Goal: Transaction & Acquisition: Purchase product/service

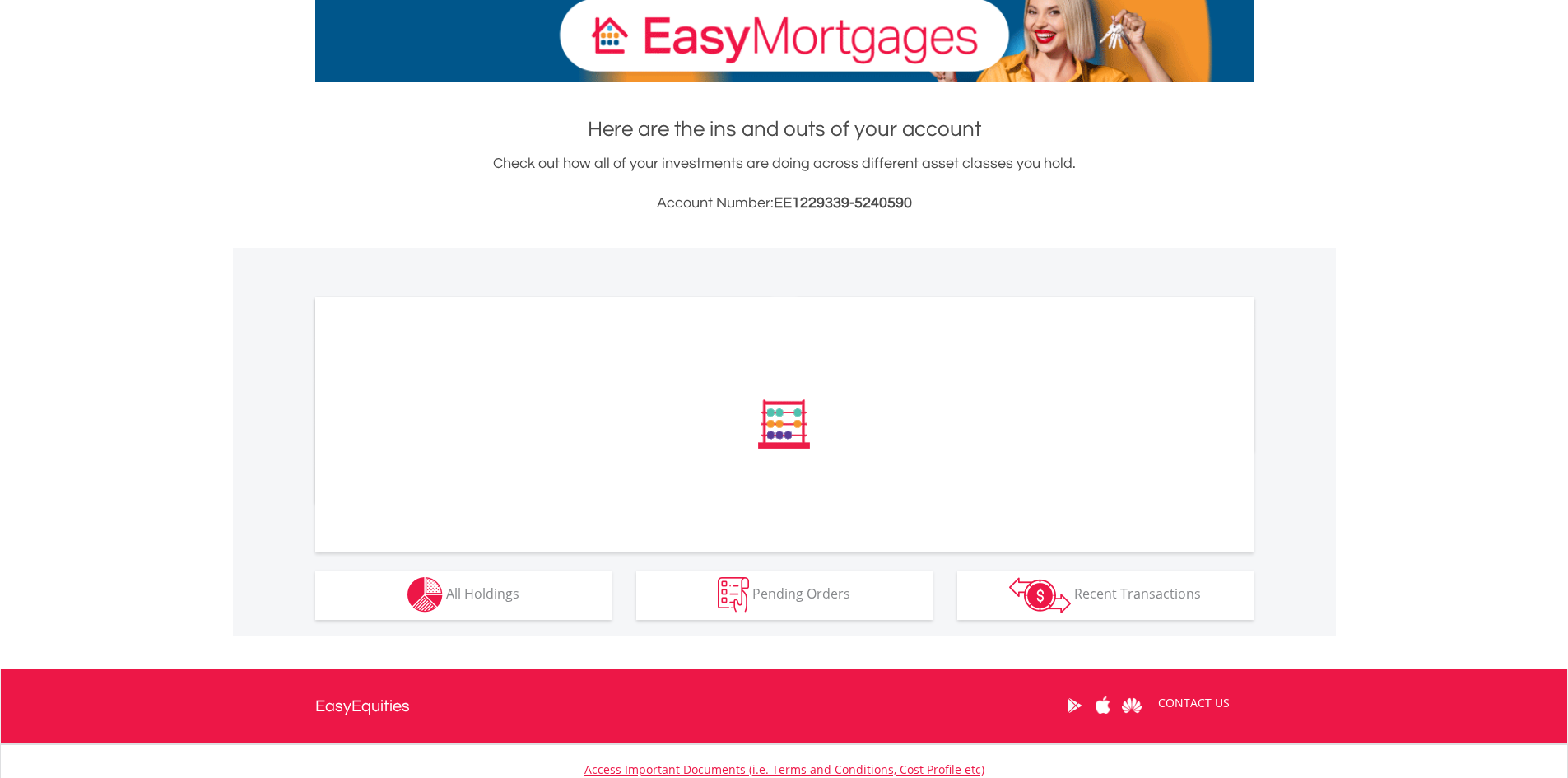
scroll to position [329, 0]
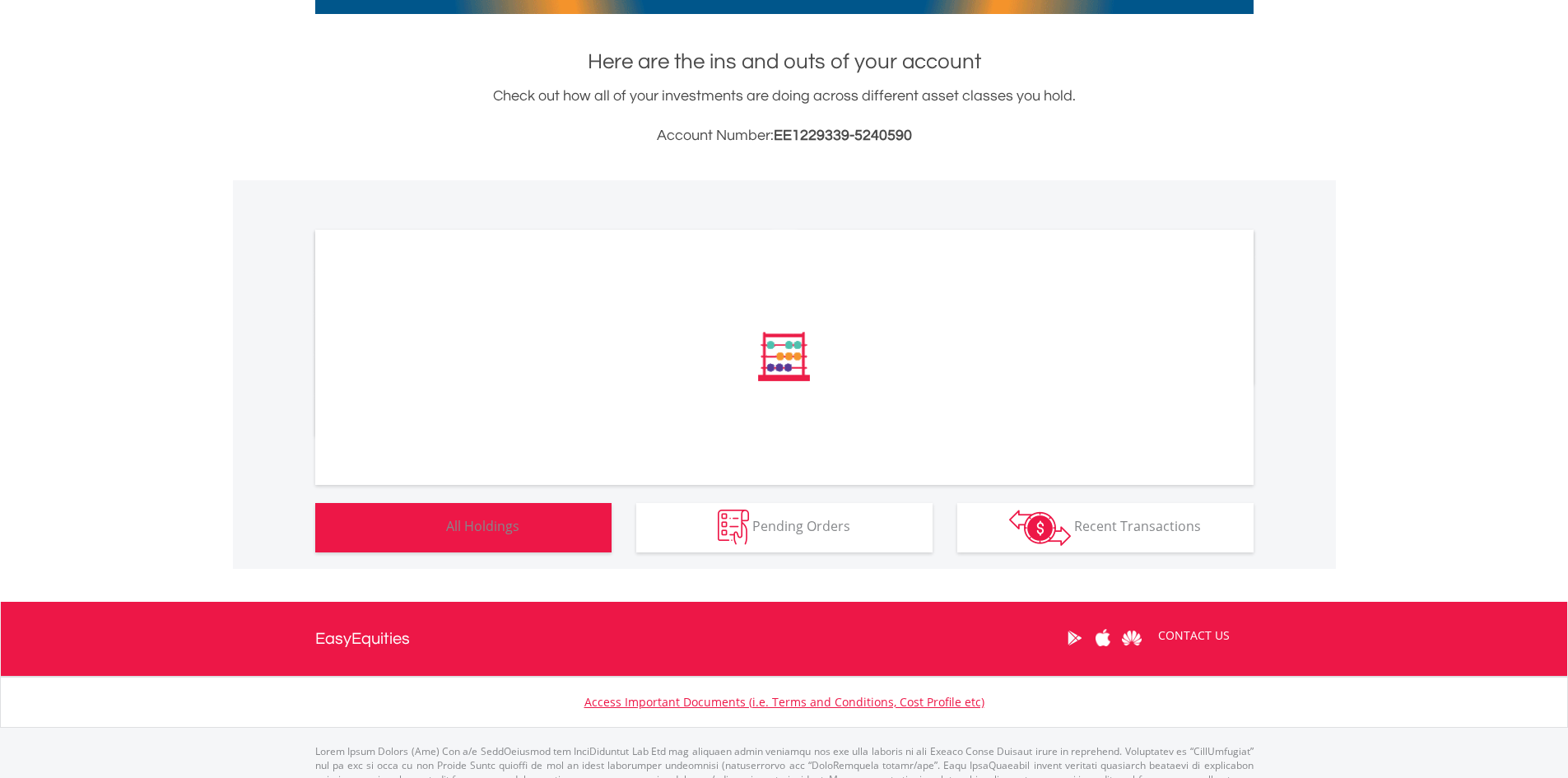
click at [492, 537] on button "Holdings All Holdings" at bounding box center [463, 528] width 296 height 49
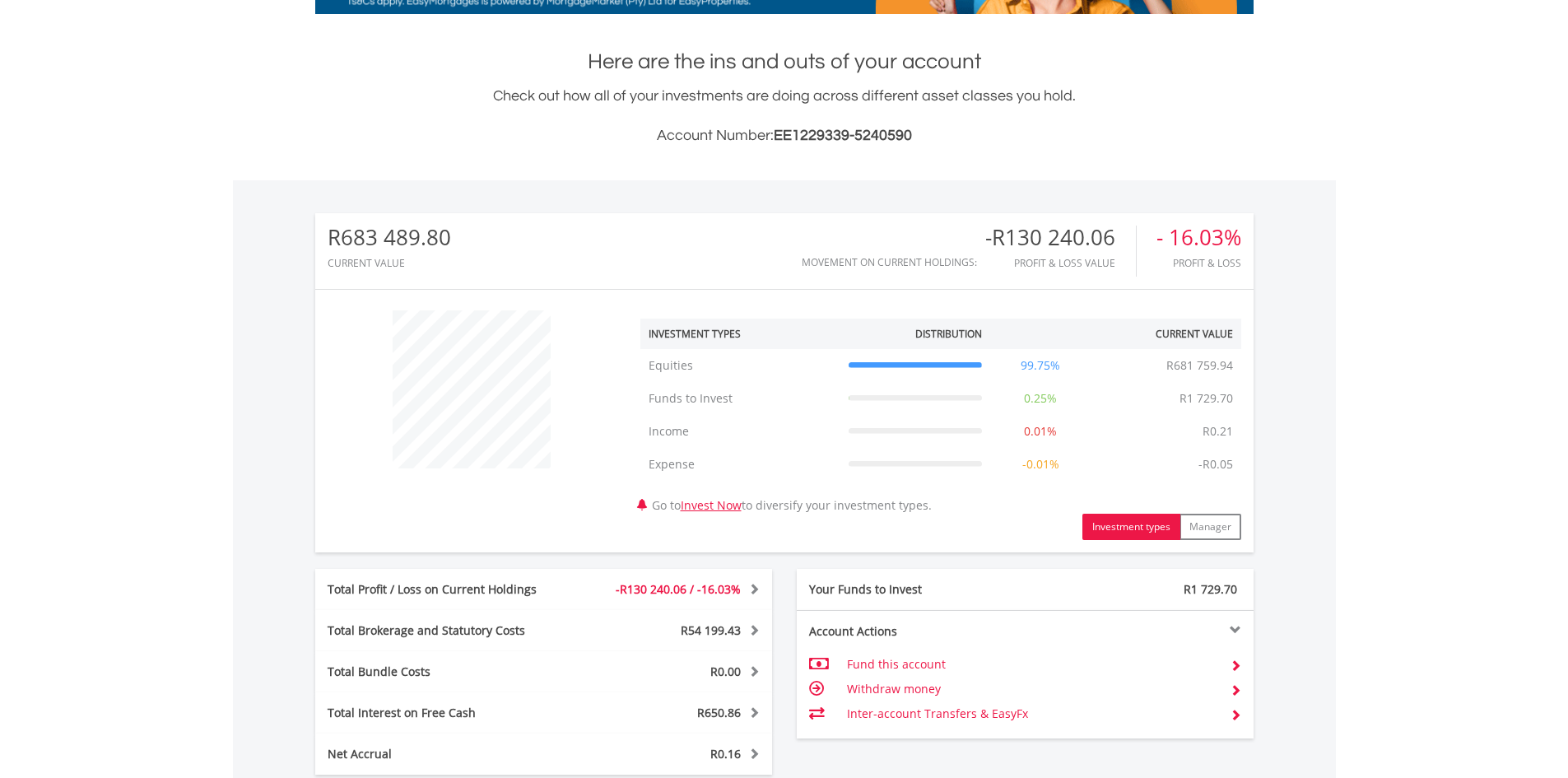
scroll to position [914, 0]
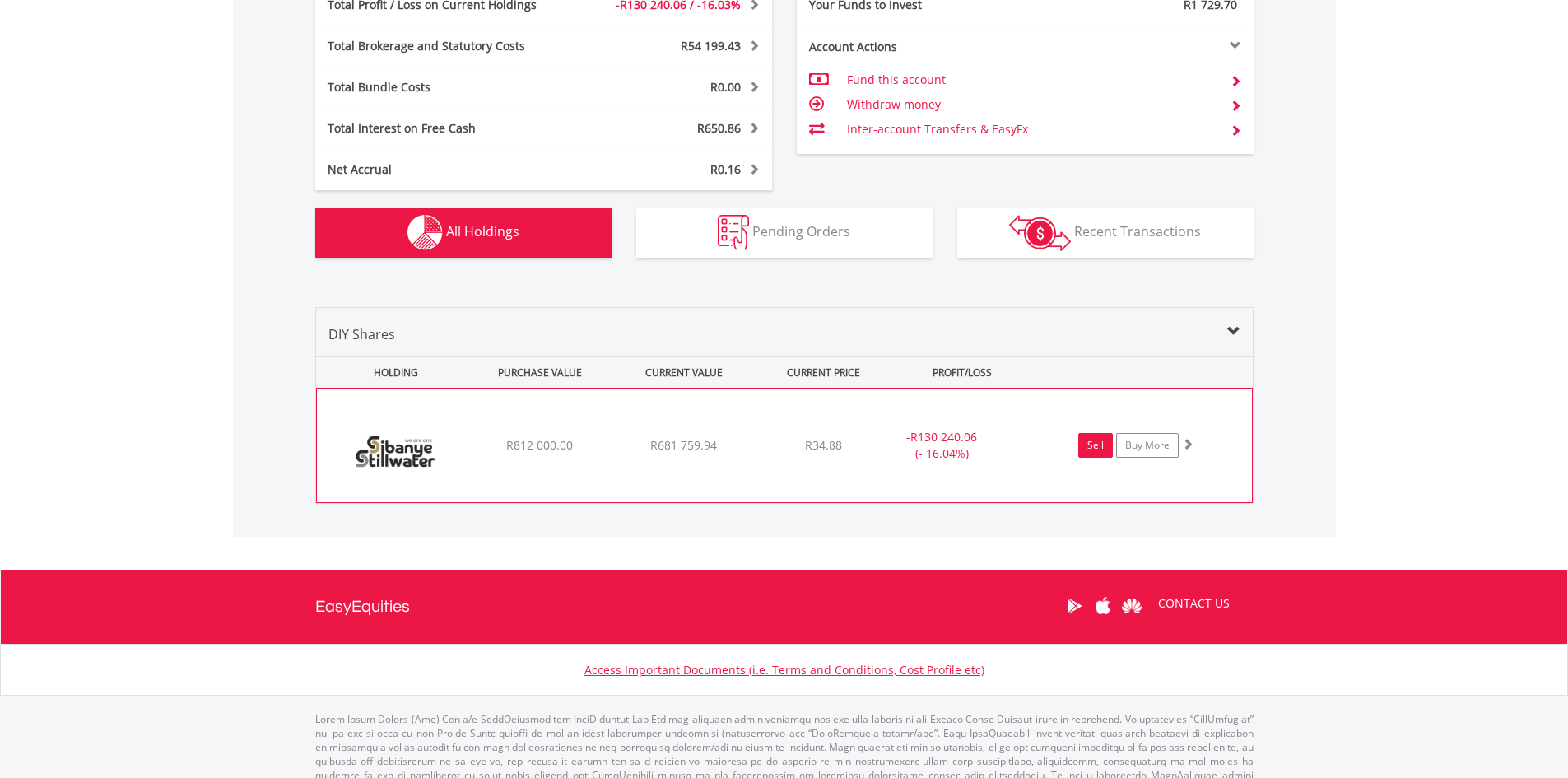
click at [1099, 446] on link "Sell" at bounding box center [1095, 445] width 34 height 25
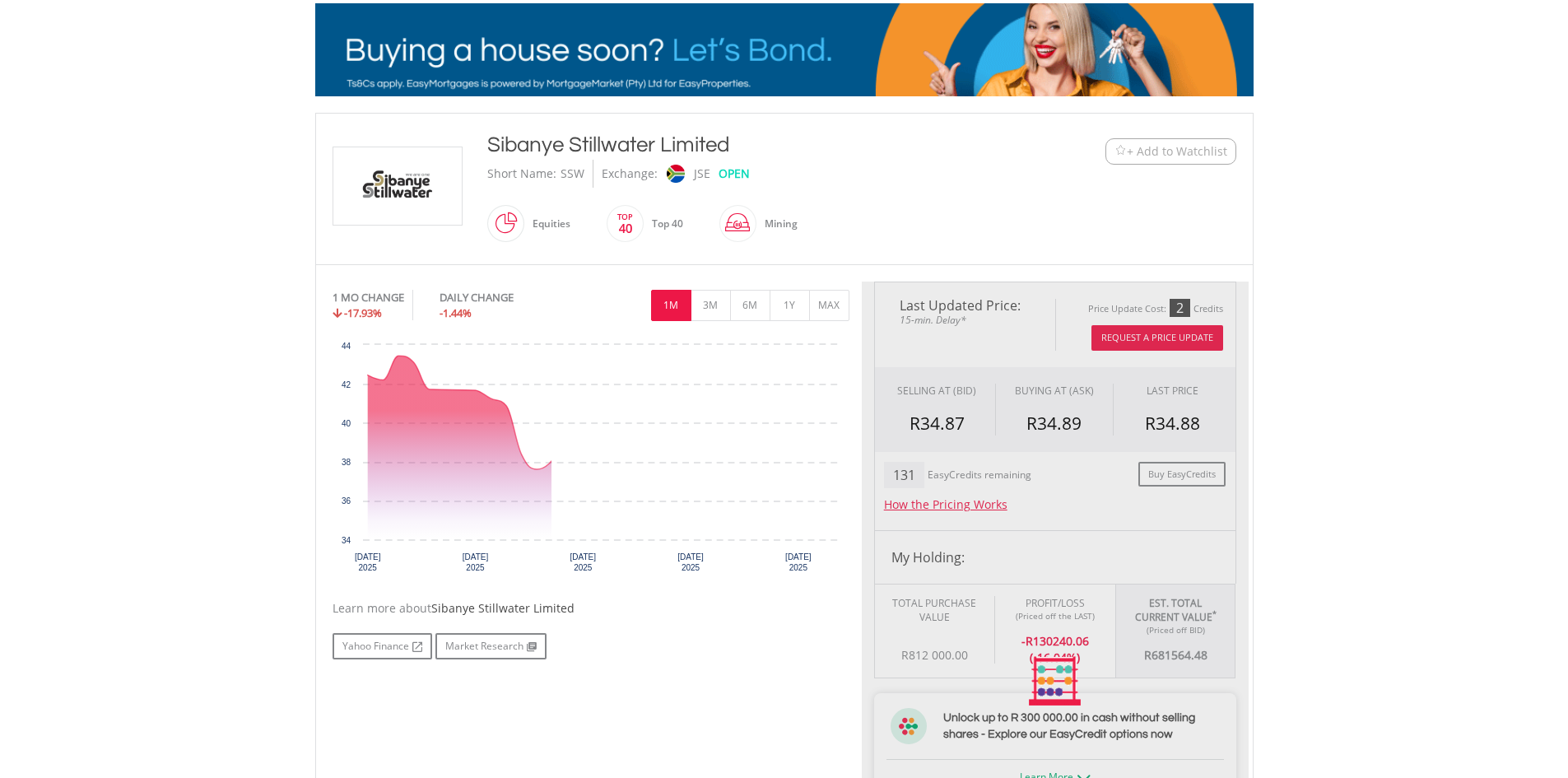
scroll to position [247, 0]
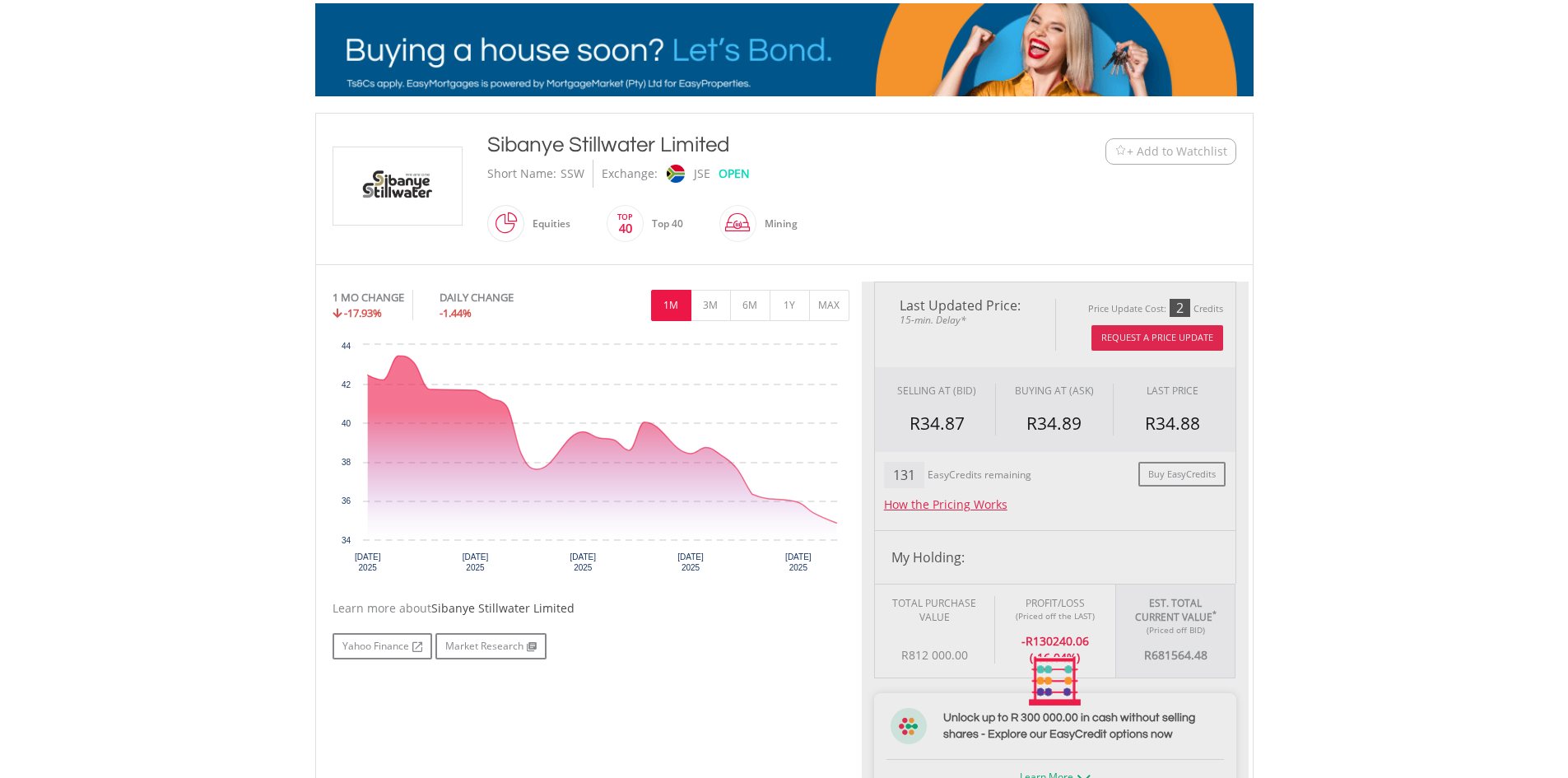
type input "*********"
type input "******"
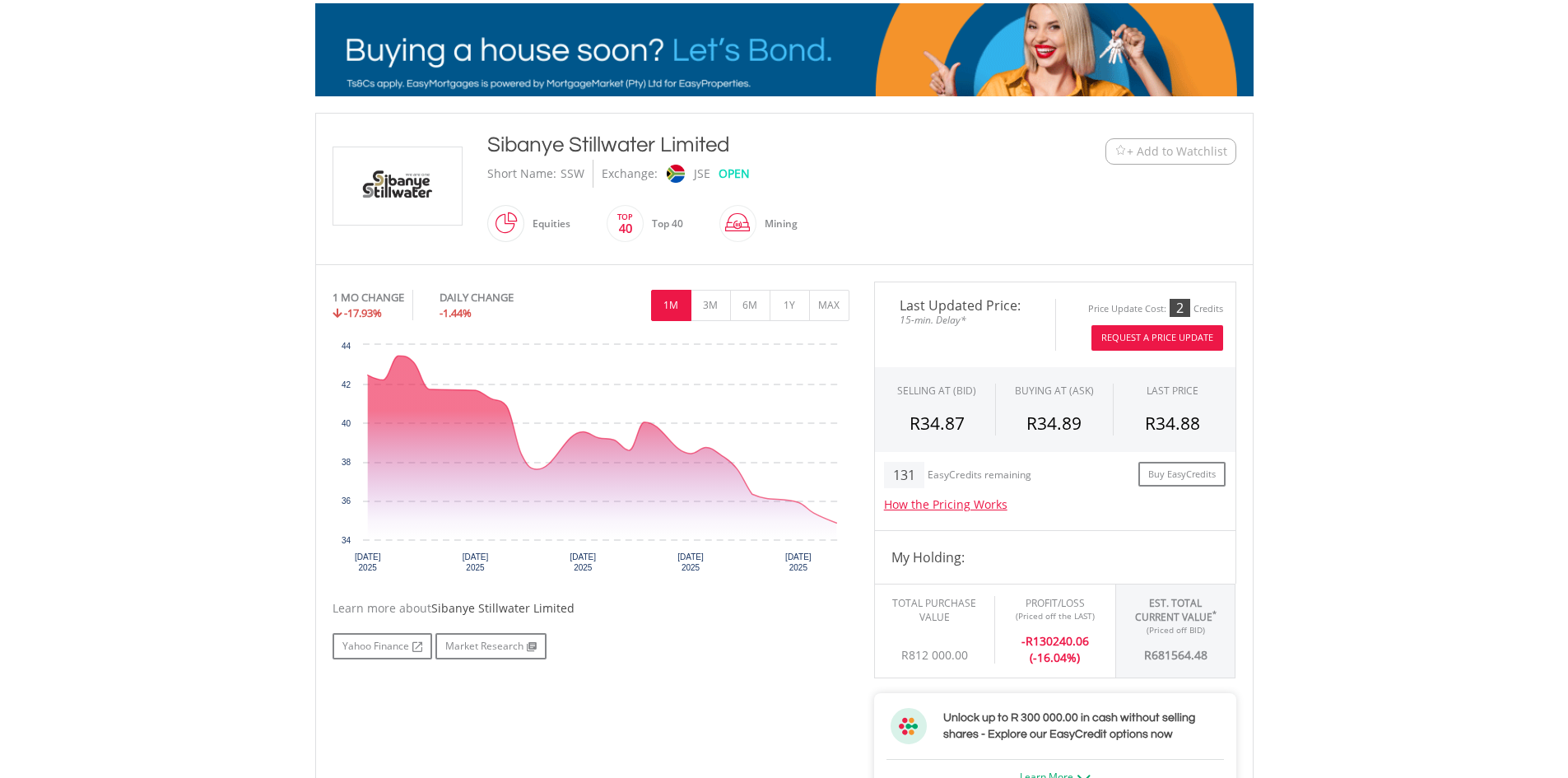
click at [1151, 341] on button "Request A Price Update" at bounding box center [1157, 338] width 132 height 26
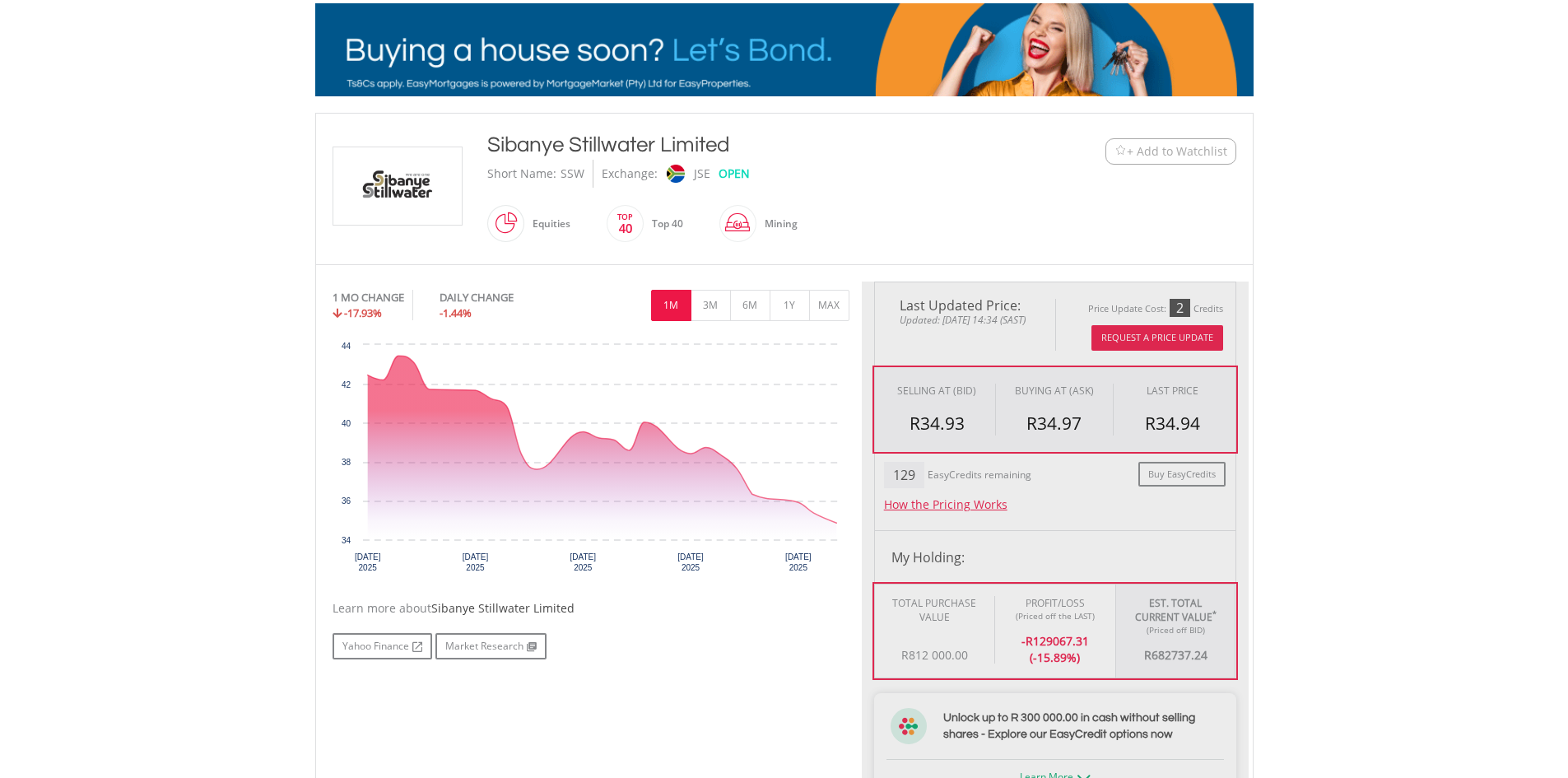
type input "*********"
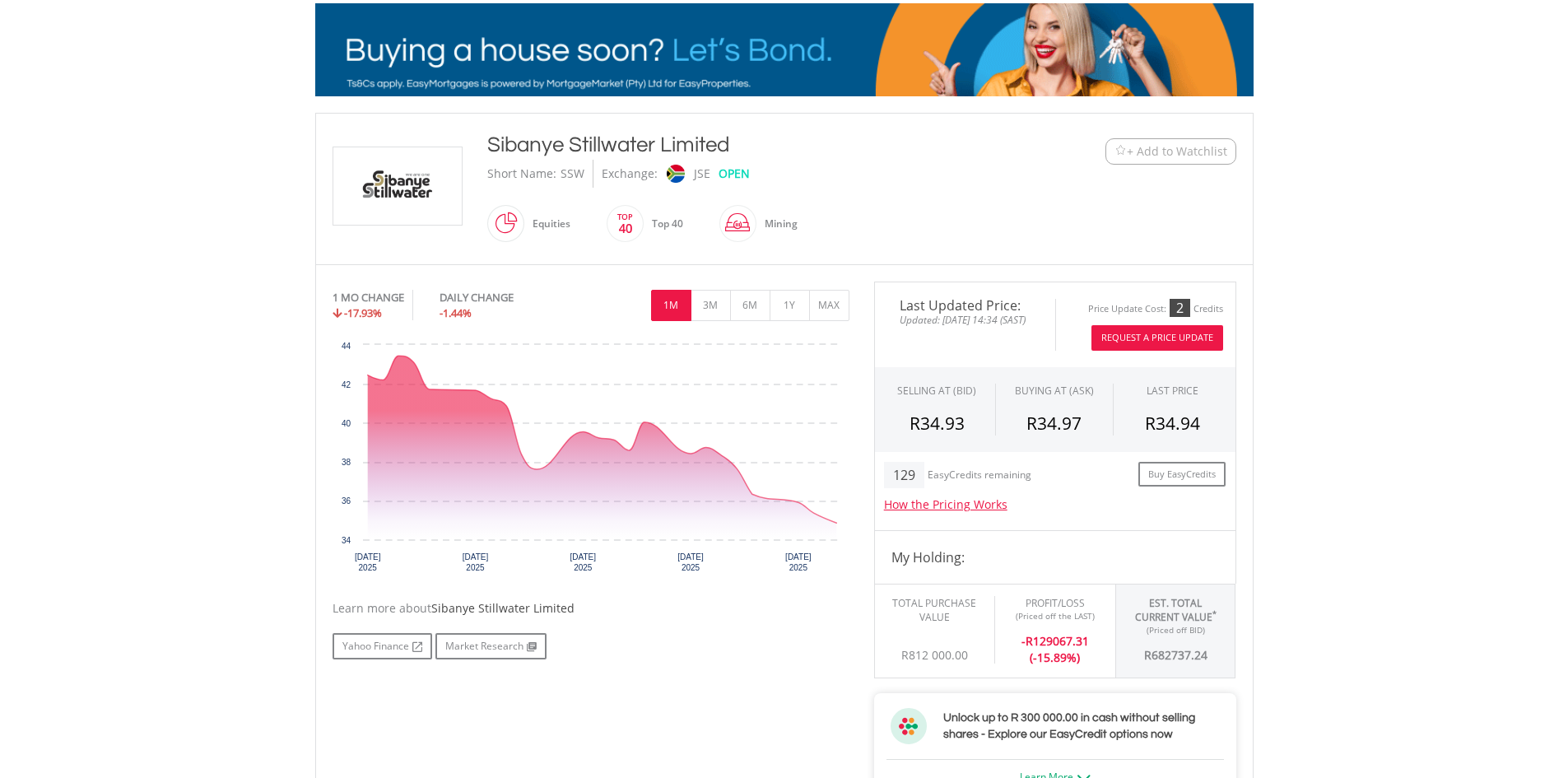
click at [1151, 338] on button "Request A Price Update" at bounding box center [1157, 338] width 132 height 26
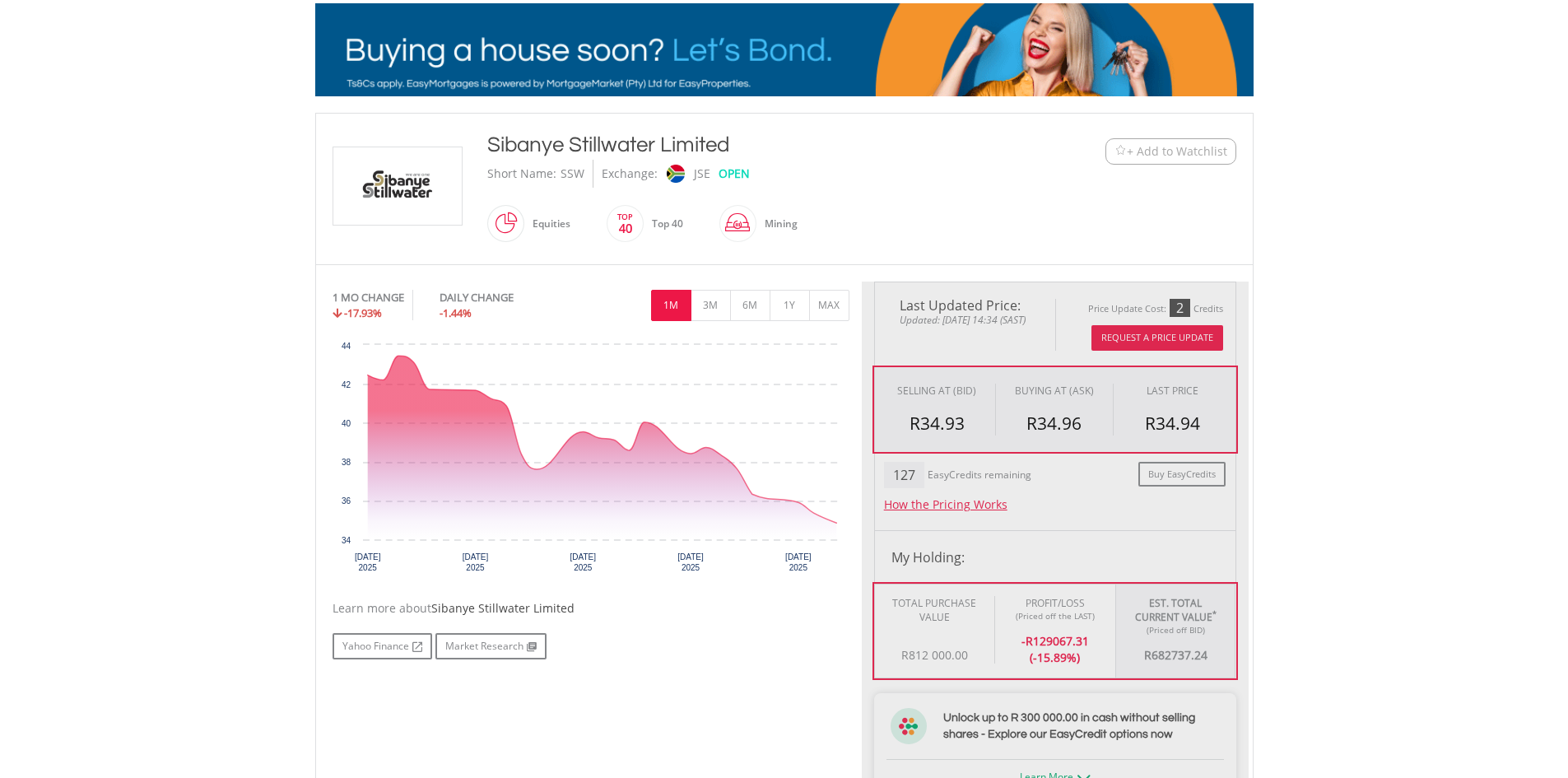
type input "*********"
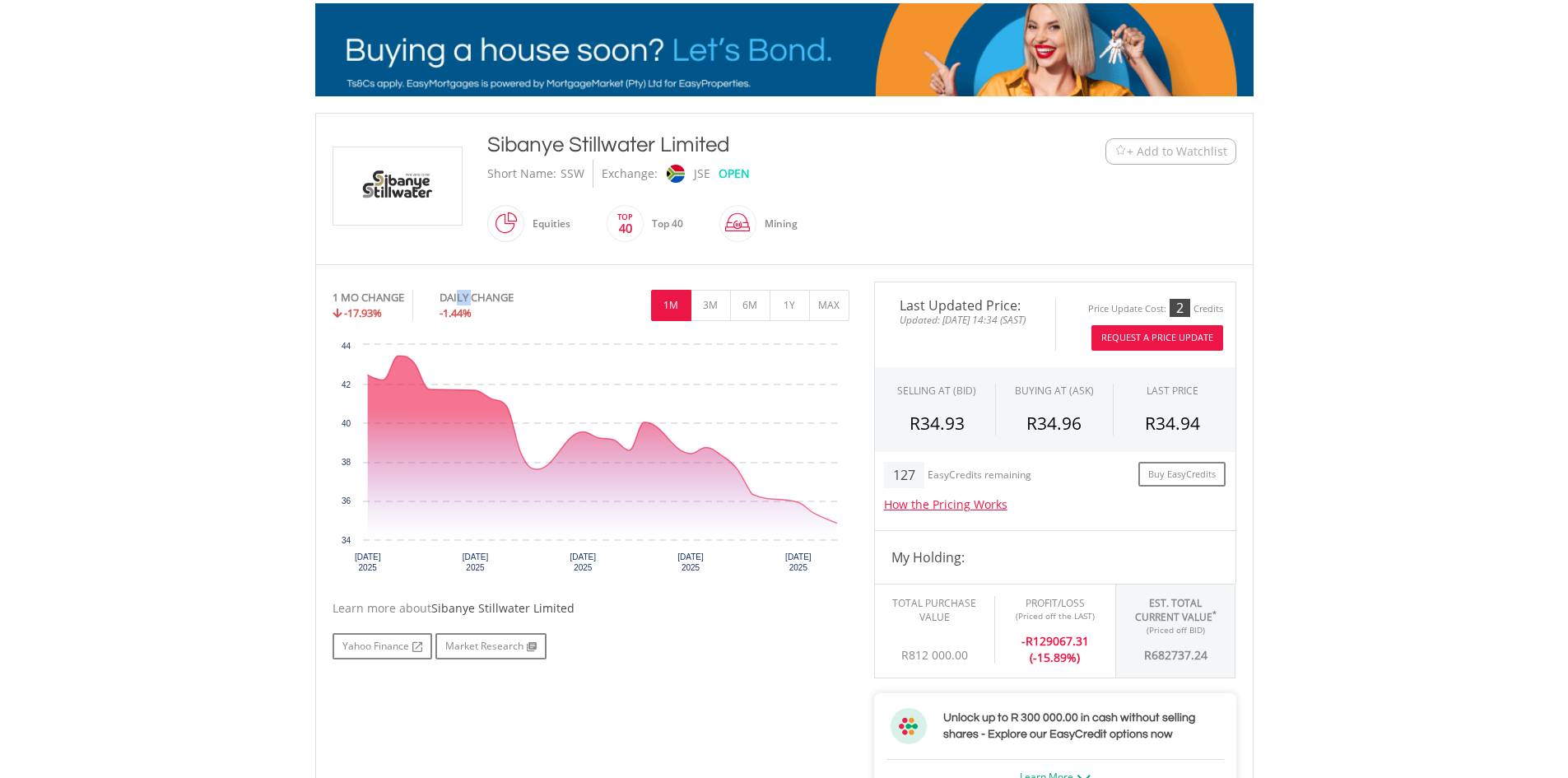
click at [491, 297] on div "DAILY CHANGE" at bounding box center [503, 298] width 129 height 16
click at [494, 297] on div "DAILY CHANGE" at bounding box center [503, 298] width 129 height 16
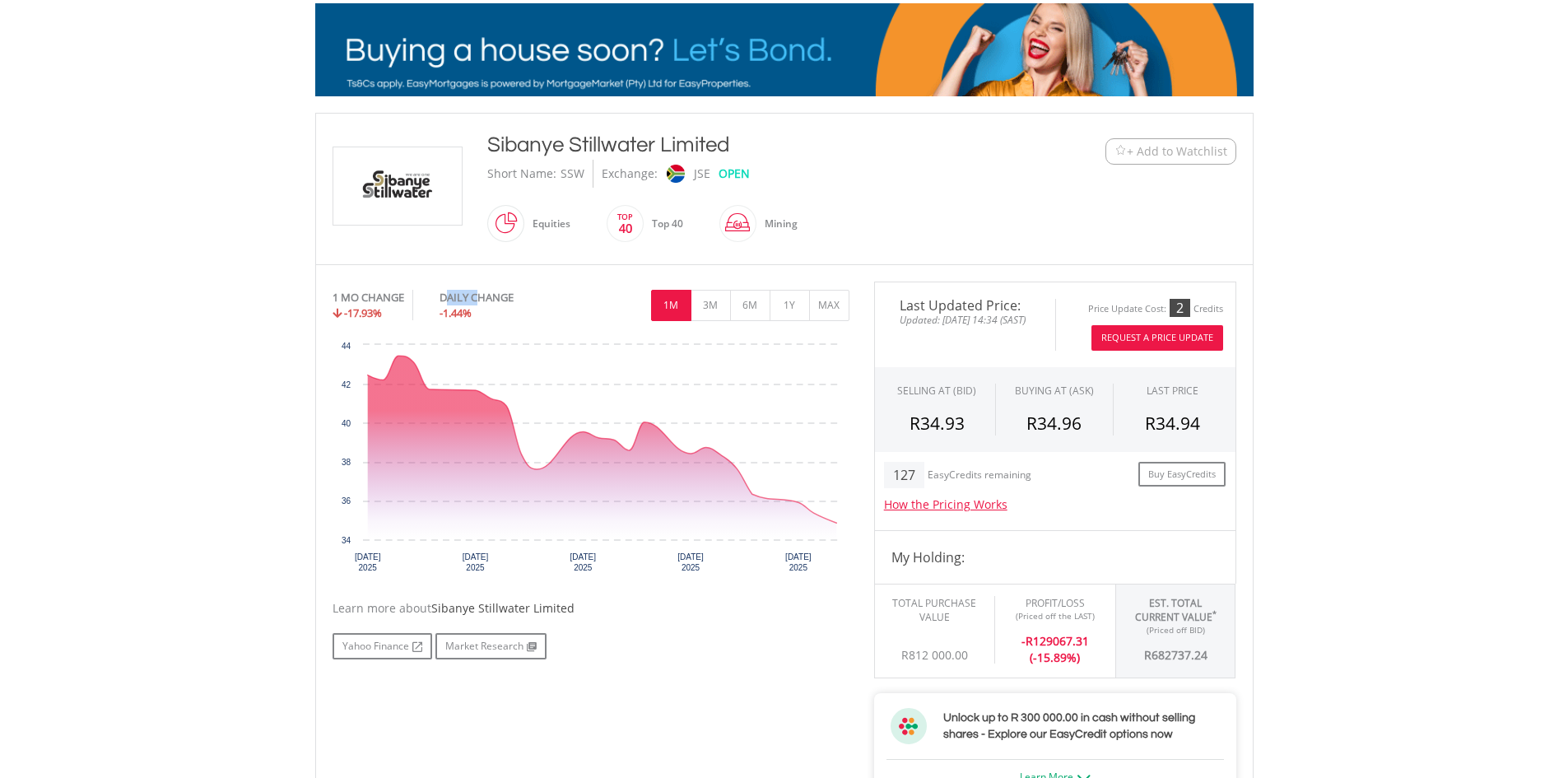
drag, startPoint x: 447, startPoint y: 297, endPoint x: 482, endPoint y: 297, distance: 35.0
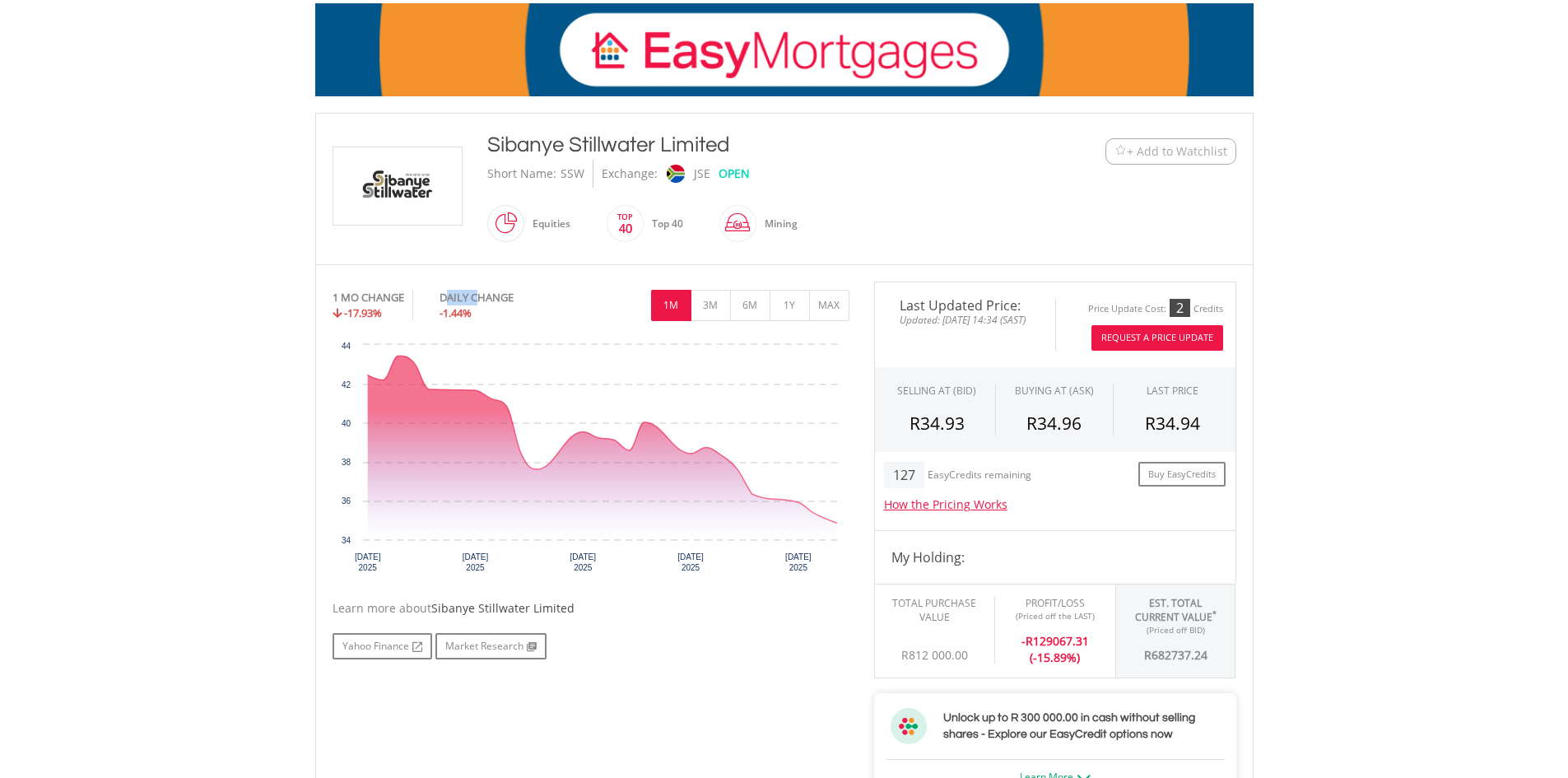
click at [482, 297] on div "DAILY CHANGE" at bounding box center [503, 298] width 129 height 16
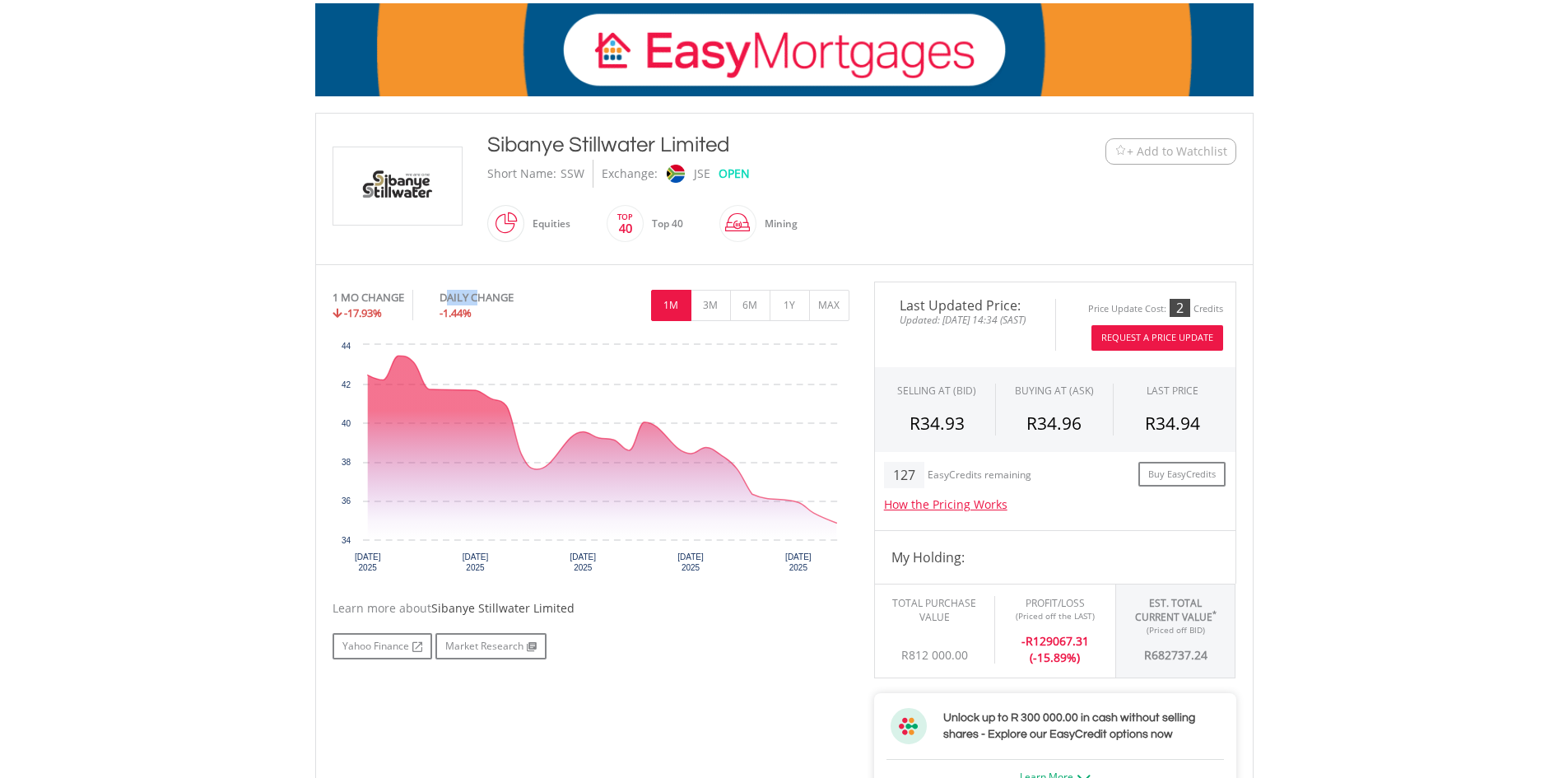
click at [482, 297] on div "DAILY CHANGE" at bounding box center [503, 298] width 129 height 16
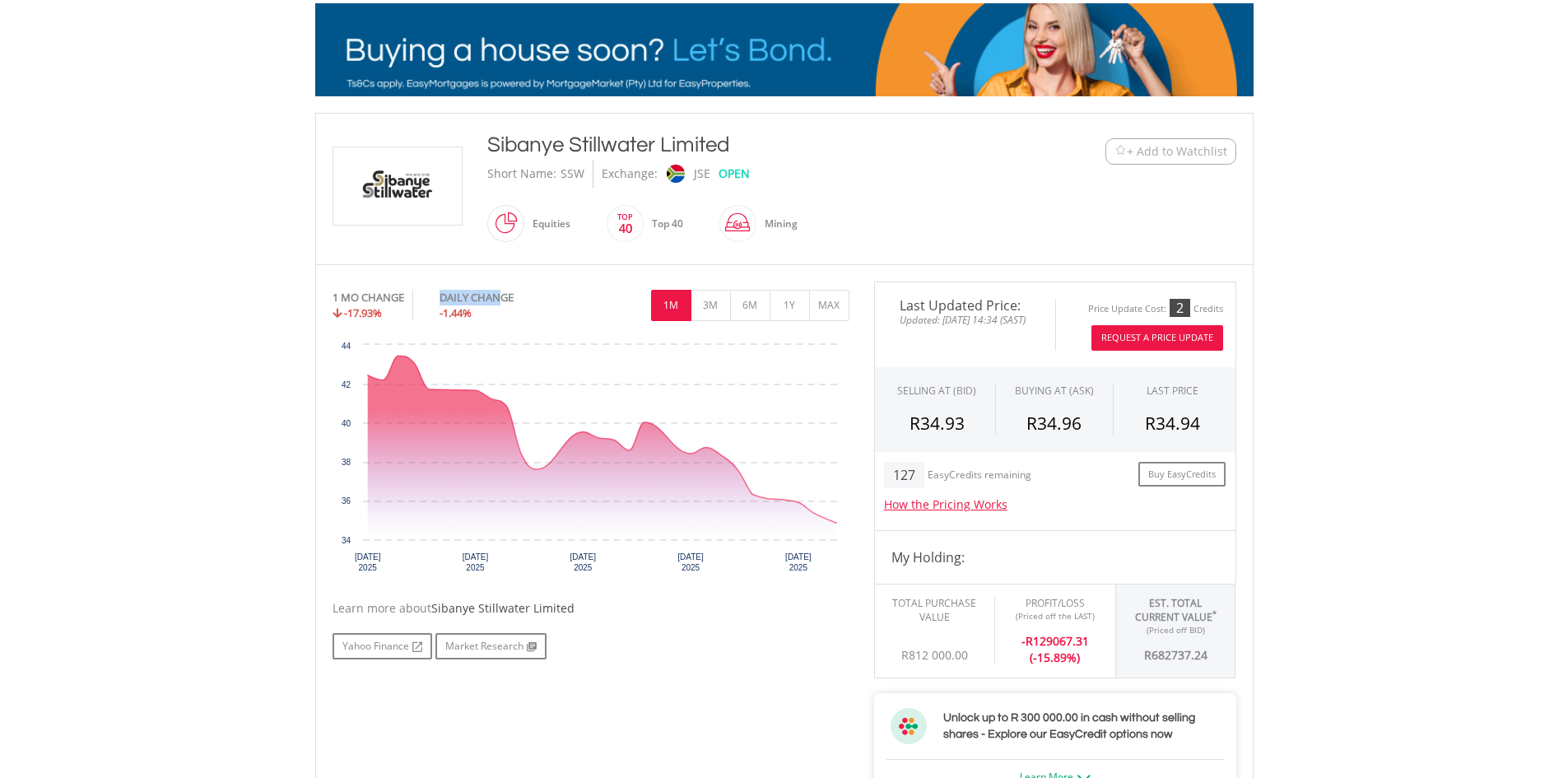
drag, startPoint x: 440, startPoint y: 297, endPoint x: 499, endPoint y: 297, distance: 59.0
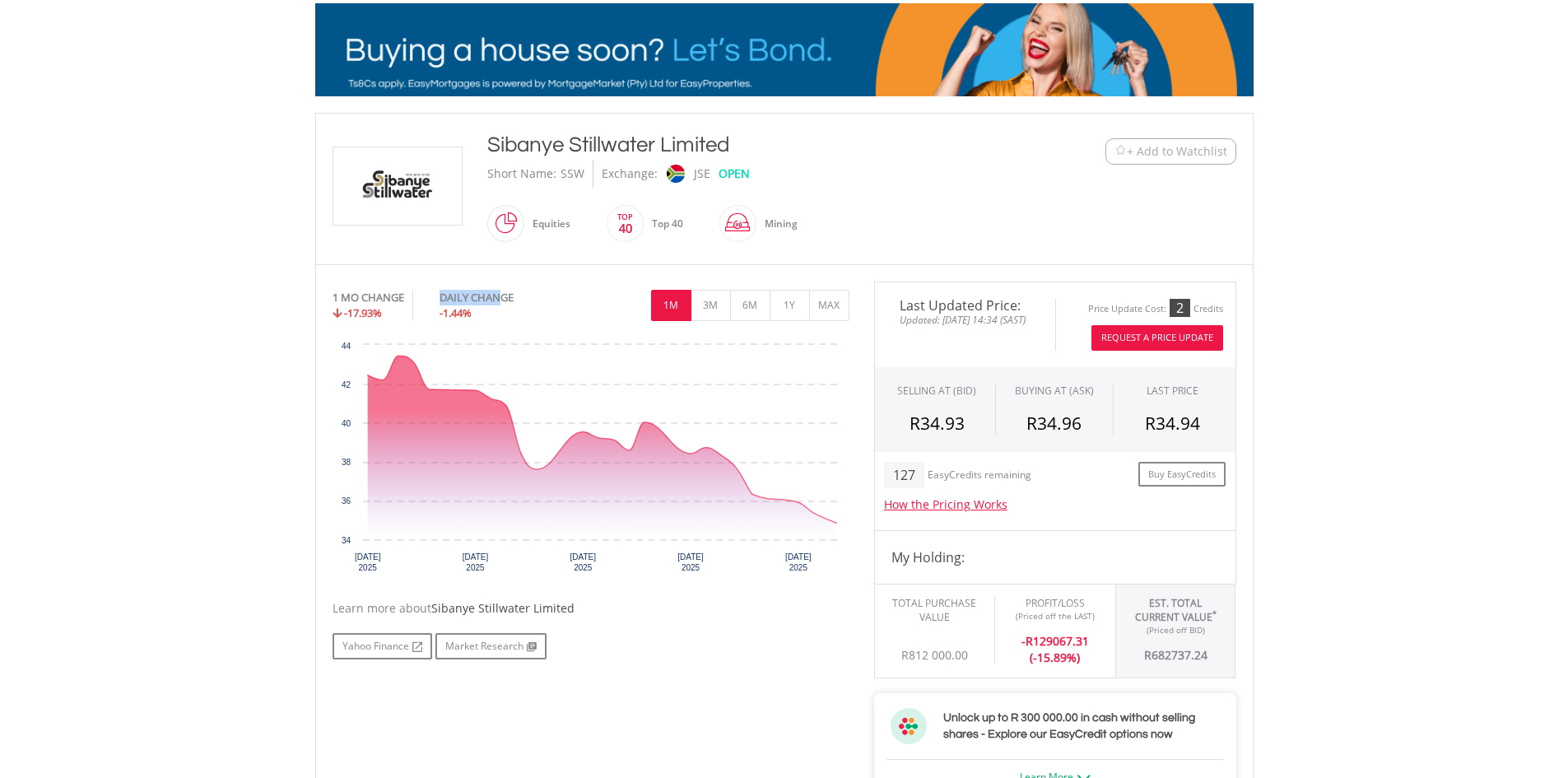
click at [499, 297] on div "DAILY CHANGE" at bounding box center [503, 298] width 129 height 16
drag, startPoint x: 513, startPoint y: 297, endPoint x: 438, endPoint y: 295, distance: 75.0
click at [438, 290] on div "1 MO CHANGE -17.93% DAILY CHANGE -1.44%" at bounding box center [461, 290] width 259 height 0
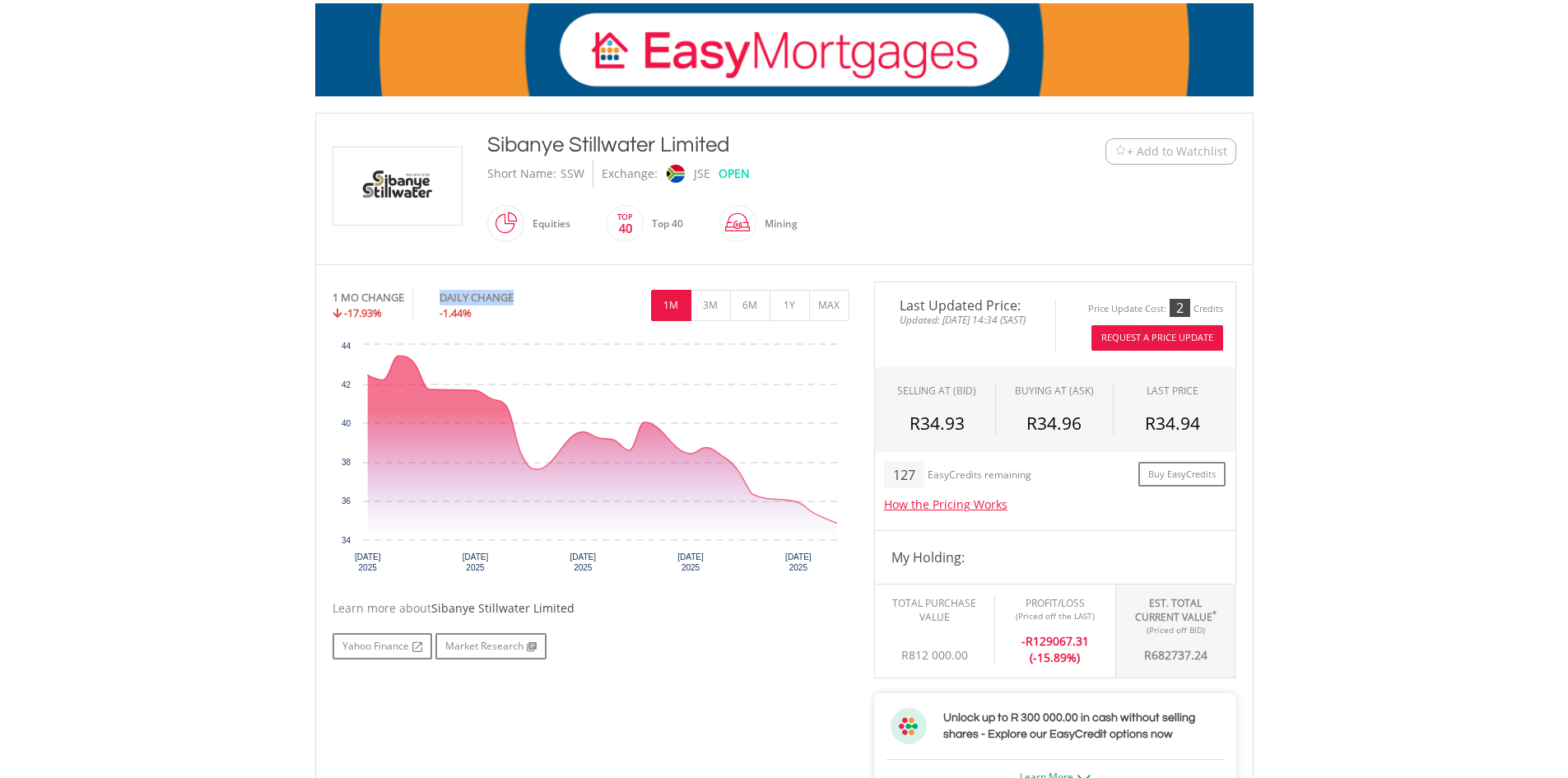
click at [435, 295] on div "1 MO CHANGE -17.93%" at bounding box center [386, 305] width 108 height 30
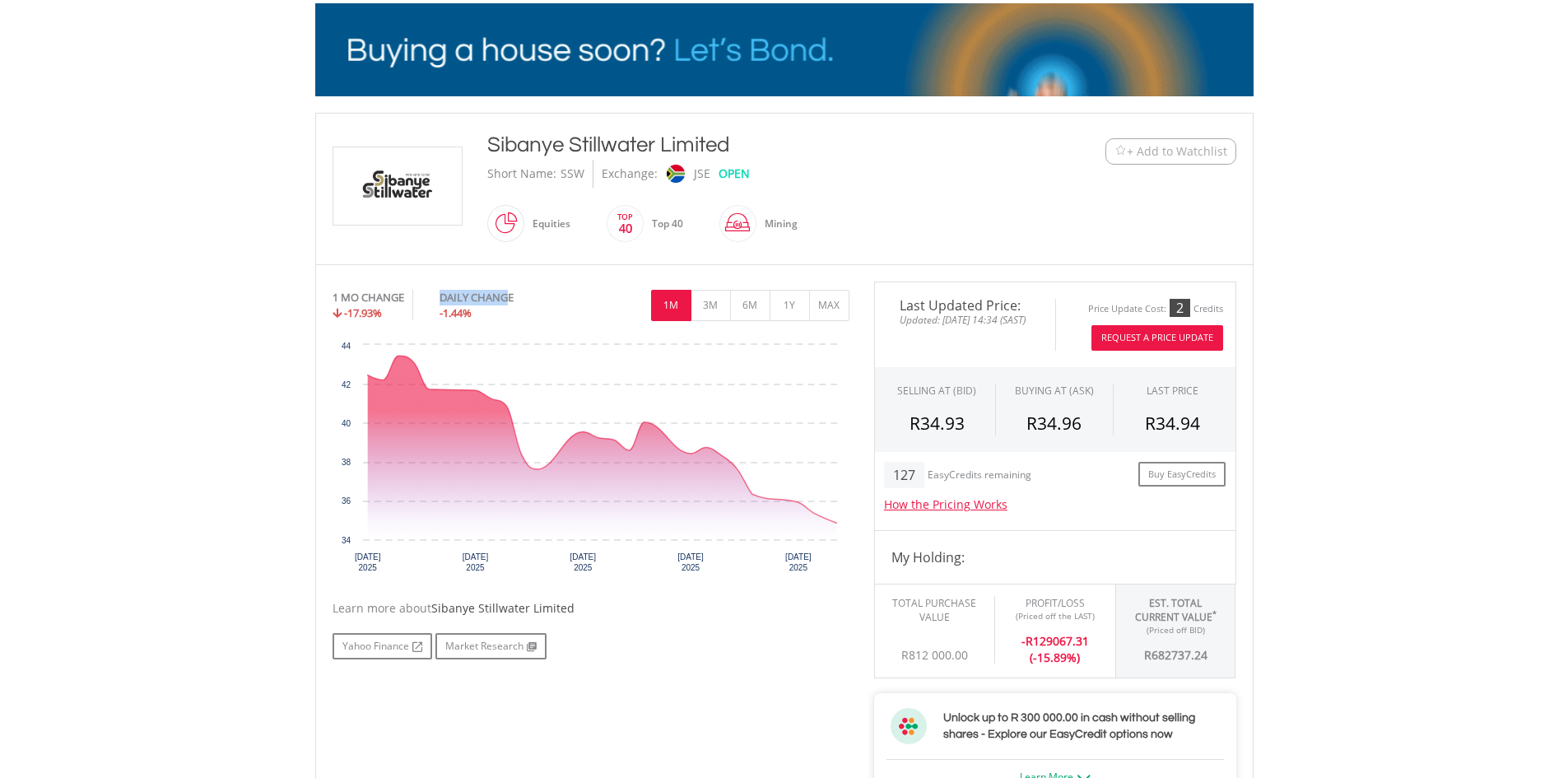
drag, startPoint x: 446, startPoint y: 296, endPoint x: 508, endPoint y: 300, distance: 62.1
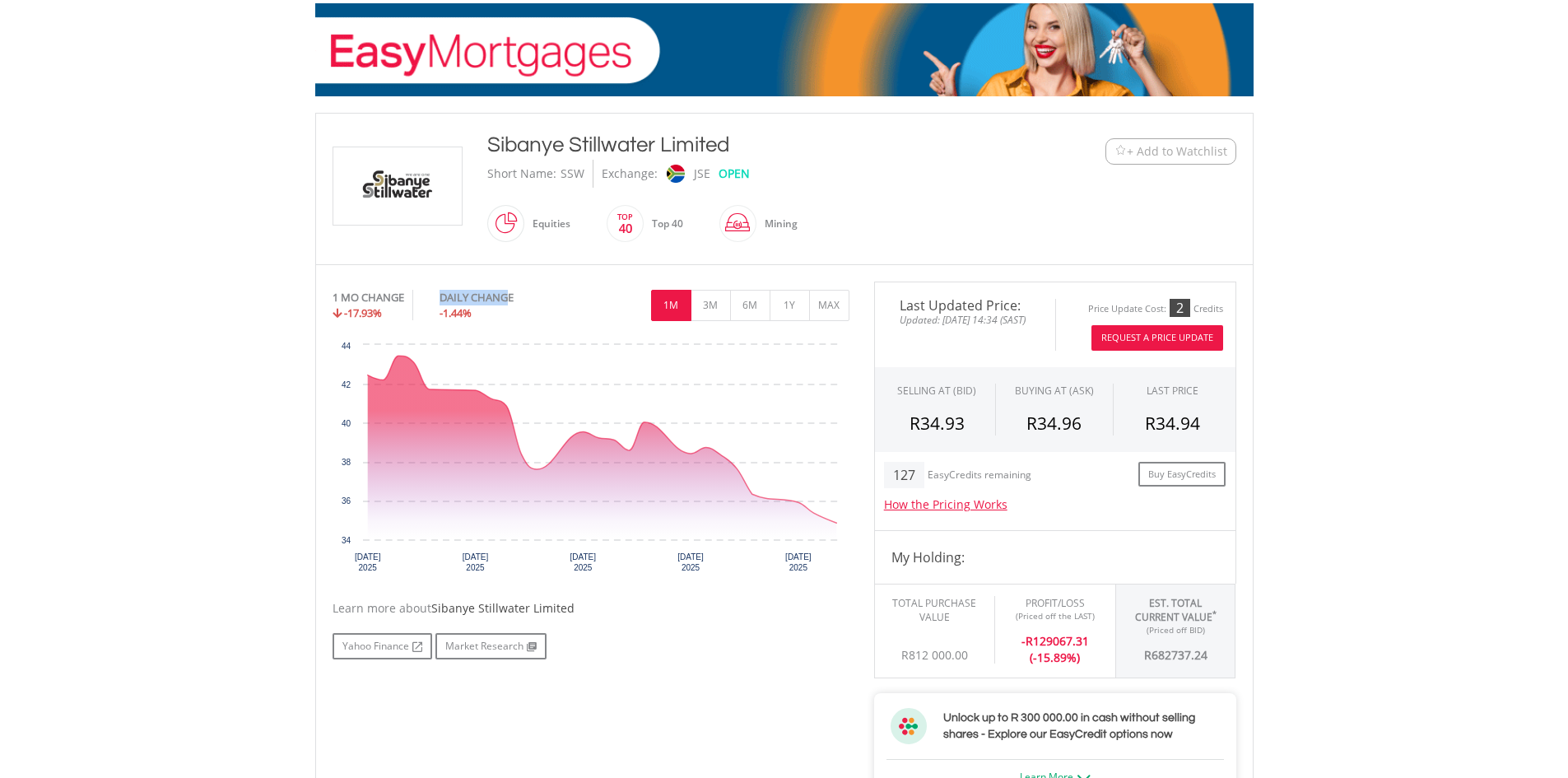
click at [508, 290] on div "1 MO CHANGE -17.93% DAILY CHANGE -1.44%" at bounding box center [461, 290] width 259 height 0
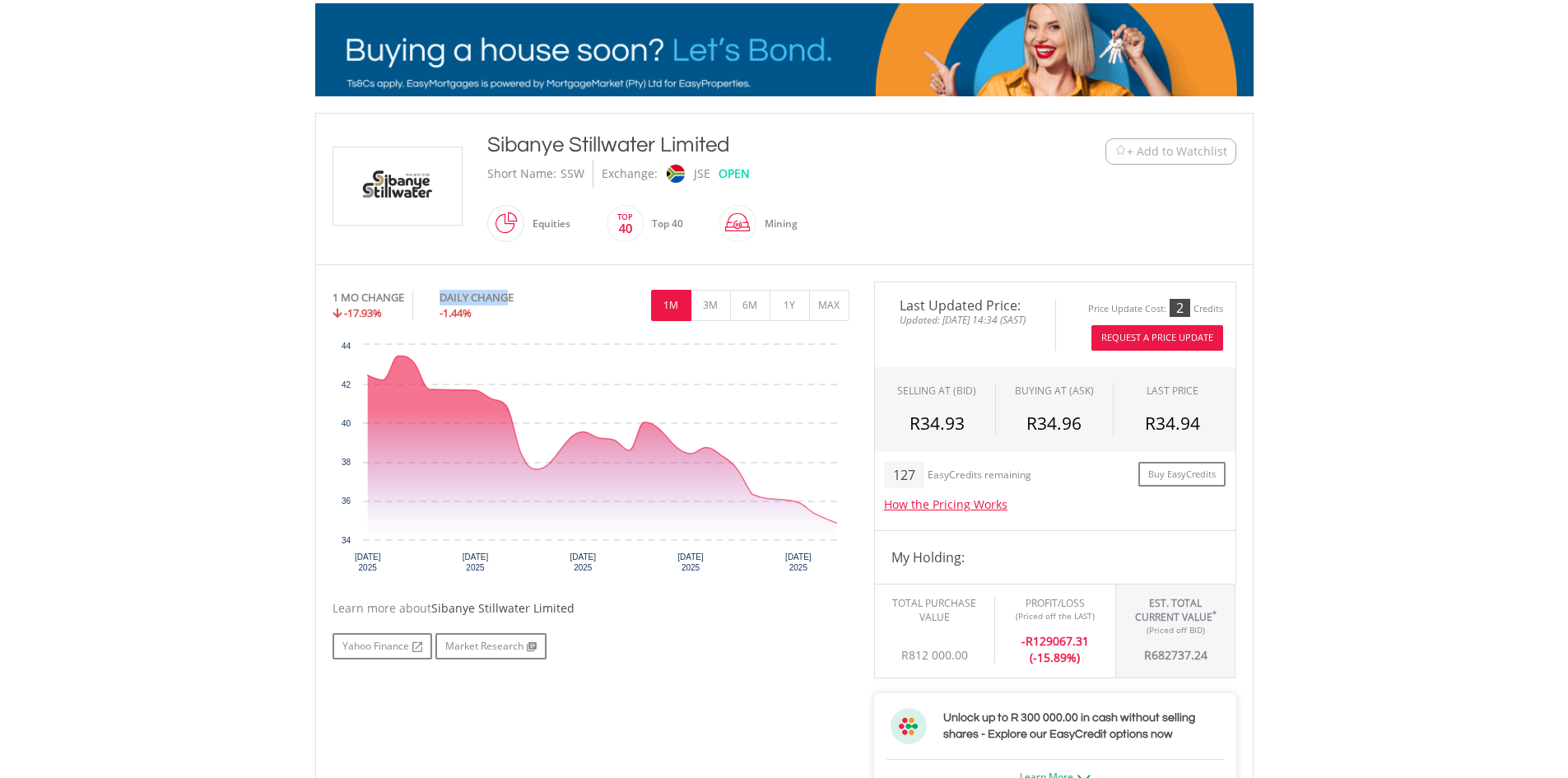
click at [508, 300] on div "DAILY CHANGE" at bounding box center [503, 298] width 129 height 16
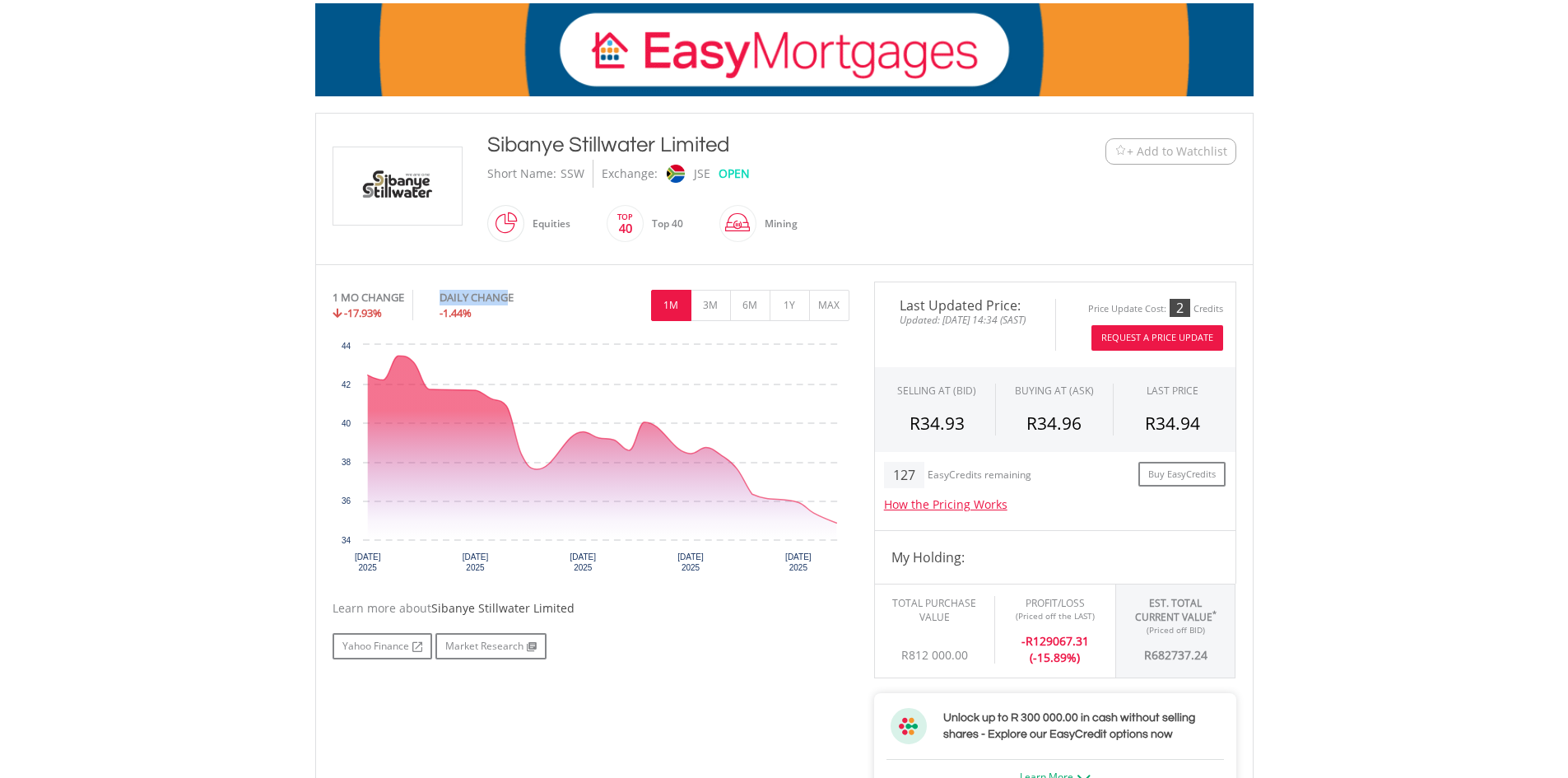
drag, startPoint x: 511, startPoint y: 300, endPoint x: 437, endPoint y: 300, distance: 74.0
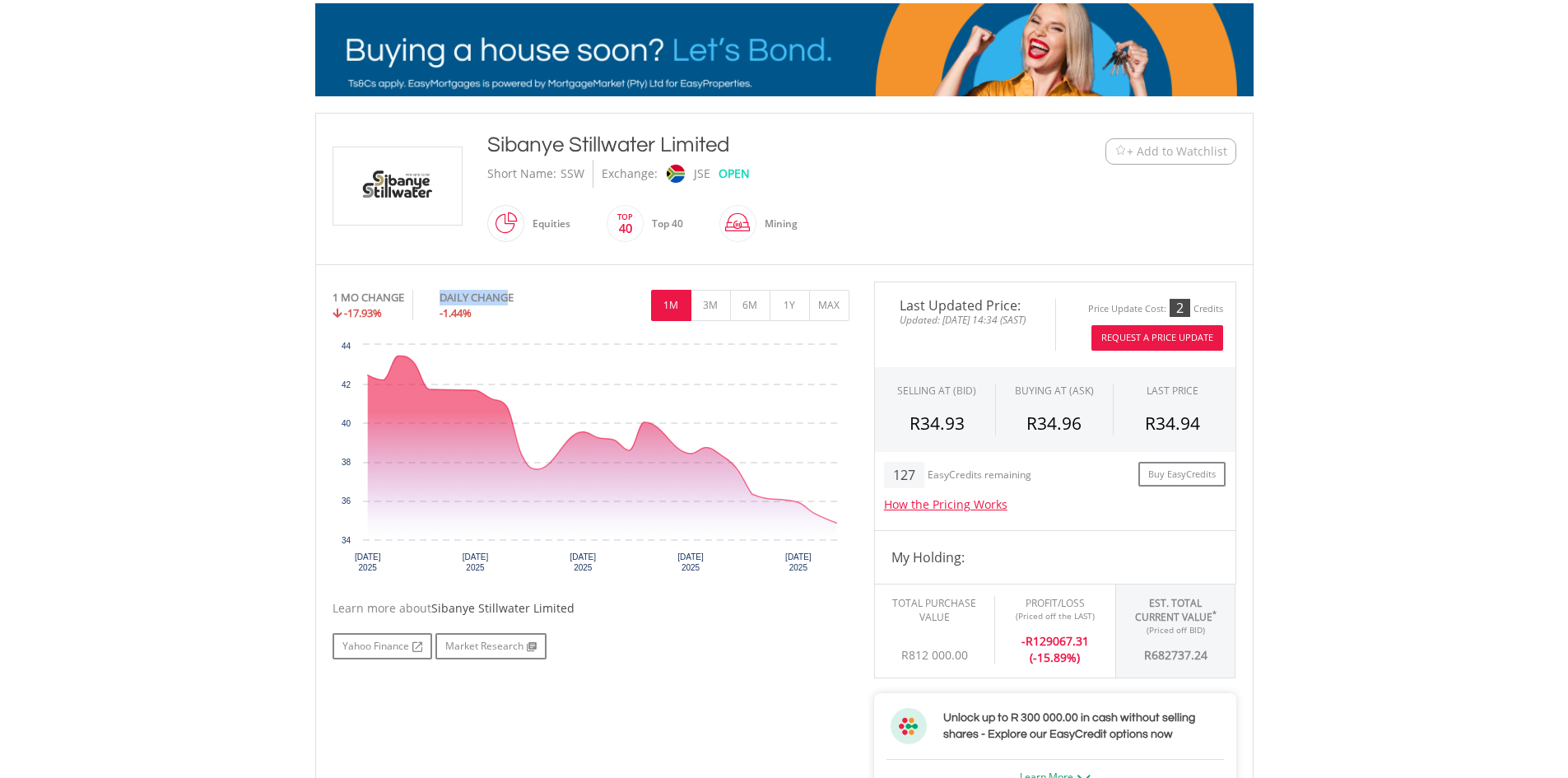
click at [437, 290] on div "1 MO CHANGE -17.93% DAILY CHANGE -1.44%" at bounding box center [461, 290] width 259 height 0
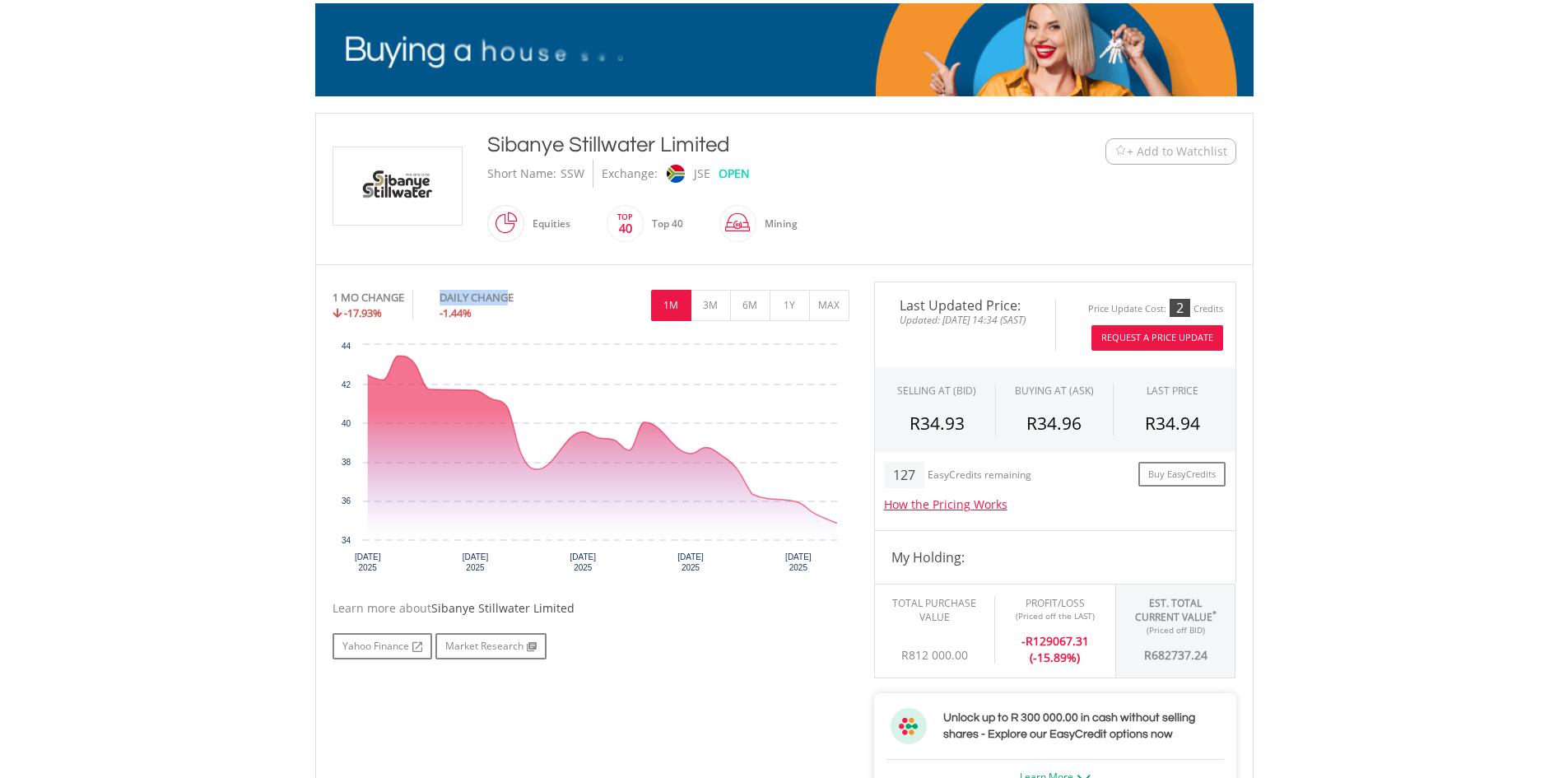
click at [437, 300] on div "1 MO CHANGE -17.93%" at bounding box center [386, 305] width 108 height 30
